Goal: Task Accomplishment & Management: Complete application form

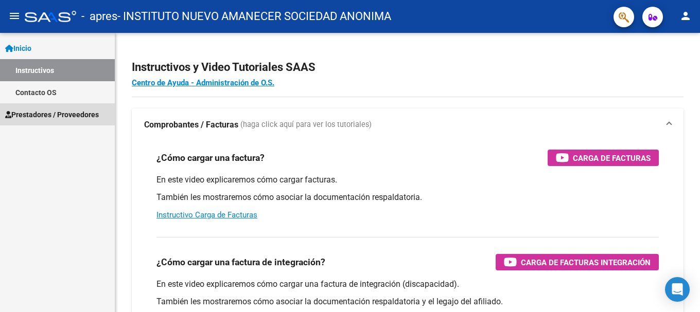
click at [26, 114] on span "Prestadores / Proveedores" at bounding box center [52, 114] width 94 height 11
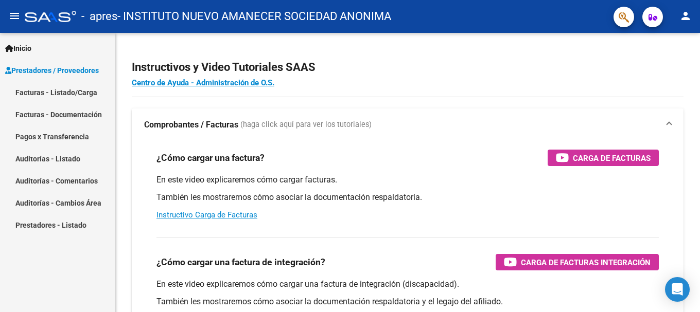
click at [79, 93] on link "Facturas - Listado/Carga" at bounding box center [57, 92] width 115 height 22
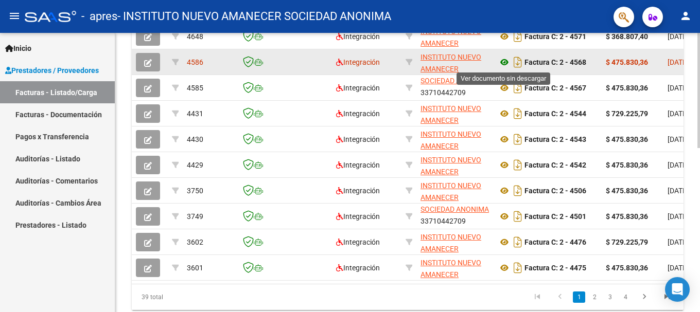
click at [504, 65] on icon at bounding box center [504, 62] width 13 height 12
click at [506, 64] on icon at bounding box center [504, 62] width 13 height 12
click at [149, 61] on icon "button" at bounding box center [148, 63] width 8 height 8
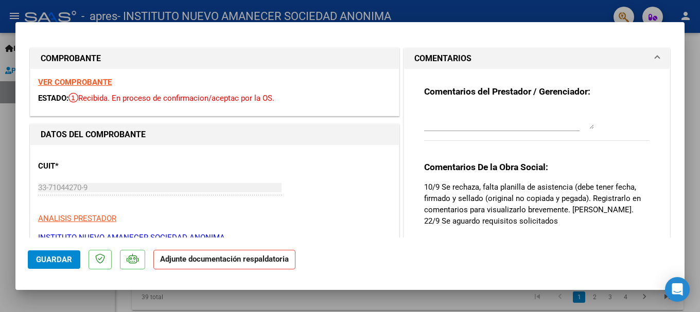
click at [499, 125] on textarea at bounding box center [509, 119] width 170 height 21
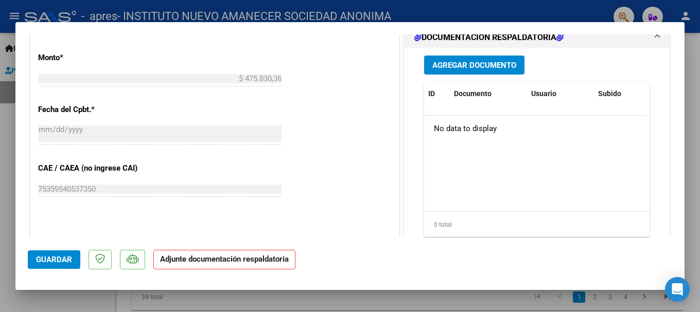
scroll to position [412, 0]
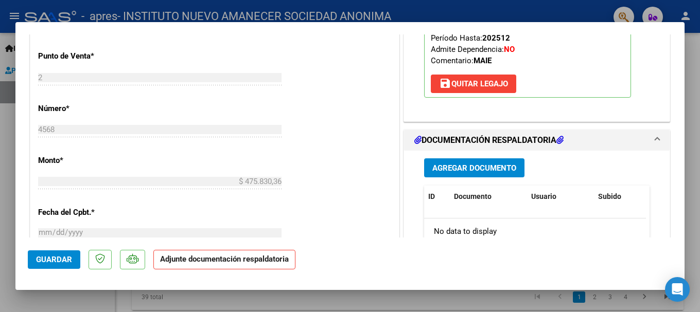
type textarea "Envio planilla de asistencia. Muchas gracias"
click at [495, 173] on span "Agregar Documento" at bounding box center [474, 168] width 84 height 9
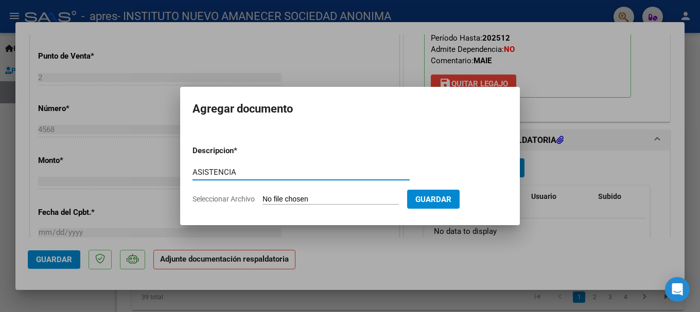
type input "ASISTENCIA"
click at [268, 197] on input "Seleccionar Archivo" at bounding box center [330, 200] width 136 height 10
type input "C:\fakepath\[PERSON_NAME].pdf"
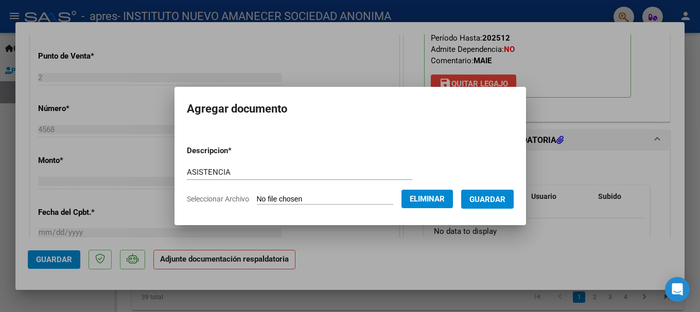
click at [505, 202] on span "Guardar" at bounding box center [487, 199] width 36 height 9
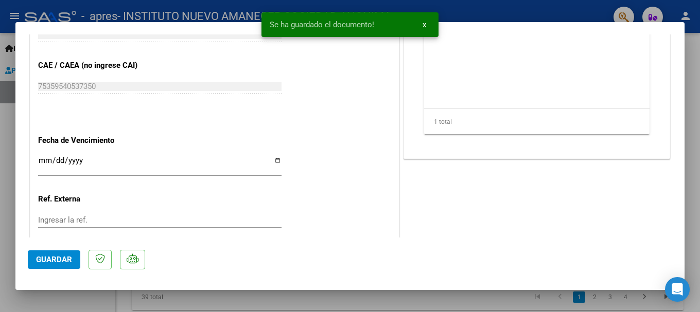
scroll to position [680, 0]
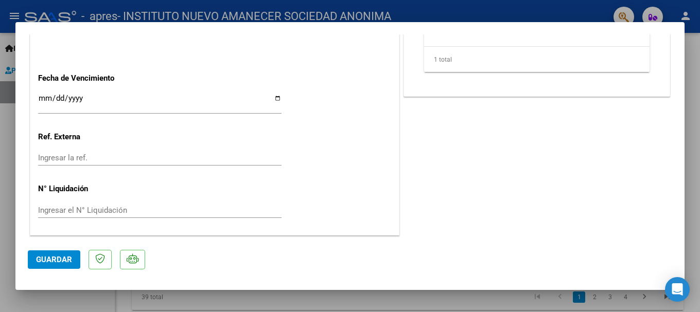
click at [71, 261] on span "Guardar" at bounding box center [54, 259] width 36 height 9
click at [690, 76] on div at bounding box center [350, 156] width 700 height 312
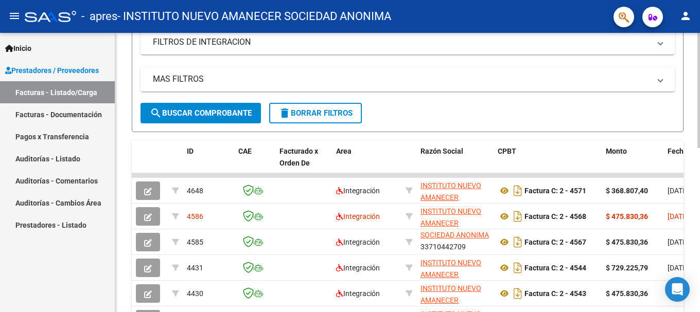
scroll to position [51, 0]
